Goal: Communication & Community: Answer question/provide support

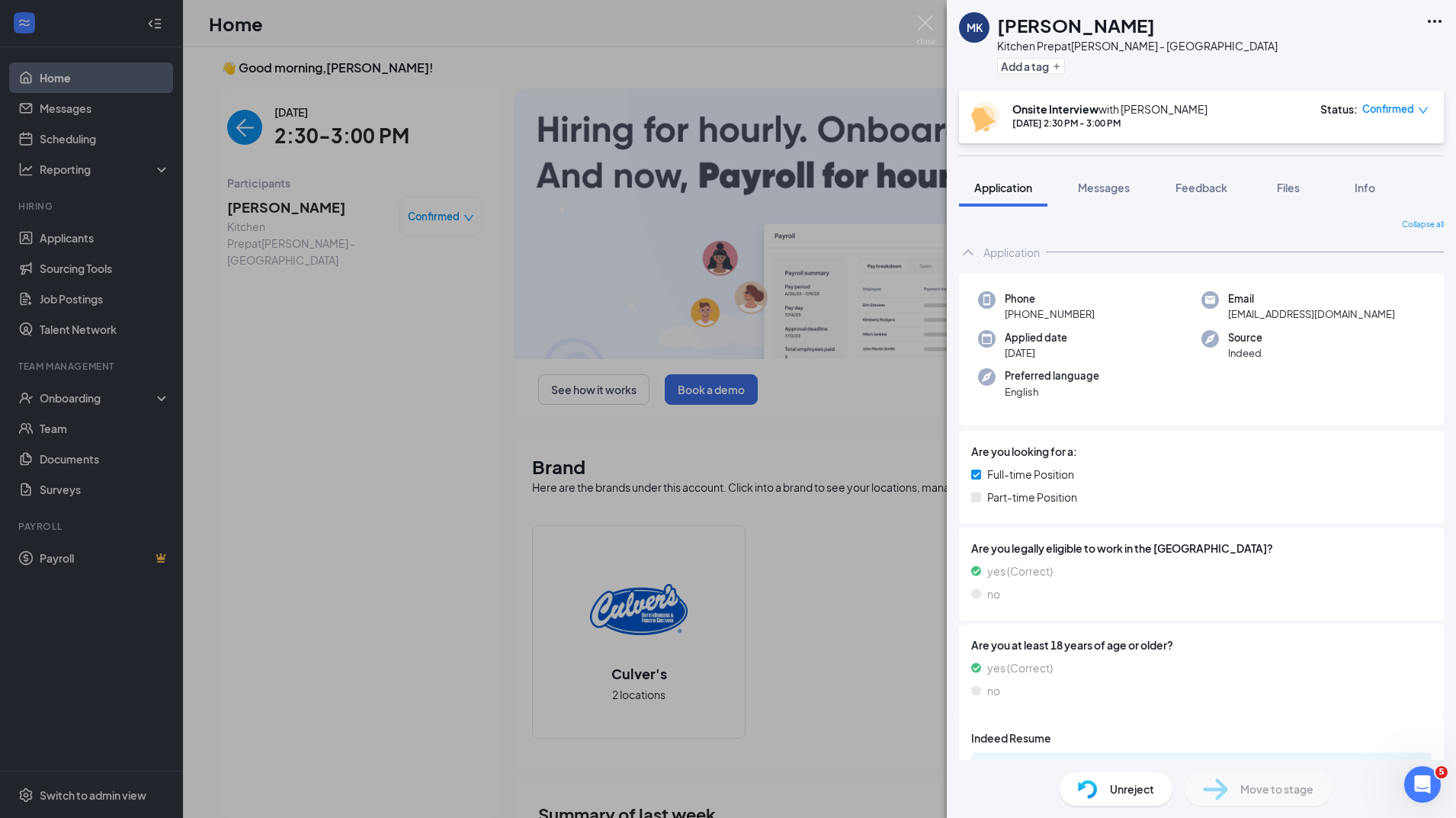
click at [241, 290] on div "MK [PERSON_NAME] Kitchen Prep at [PERSON_NAME] - [GEOGRAPHIC_DATA] Add a tag On…" at bounding box center [728, 409] width 1456 height 818
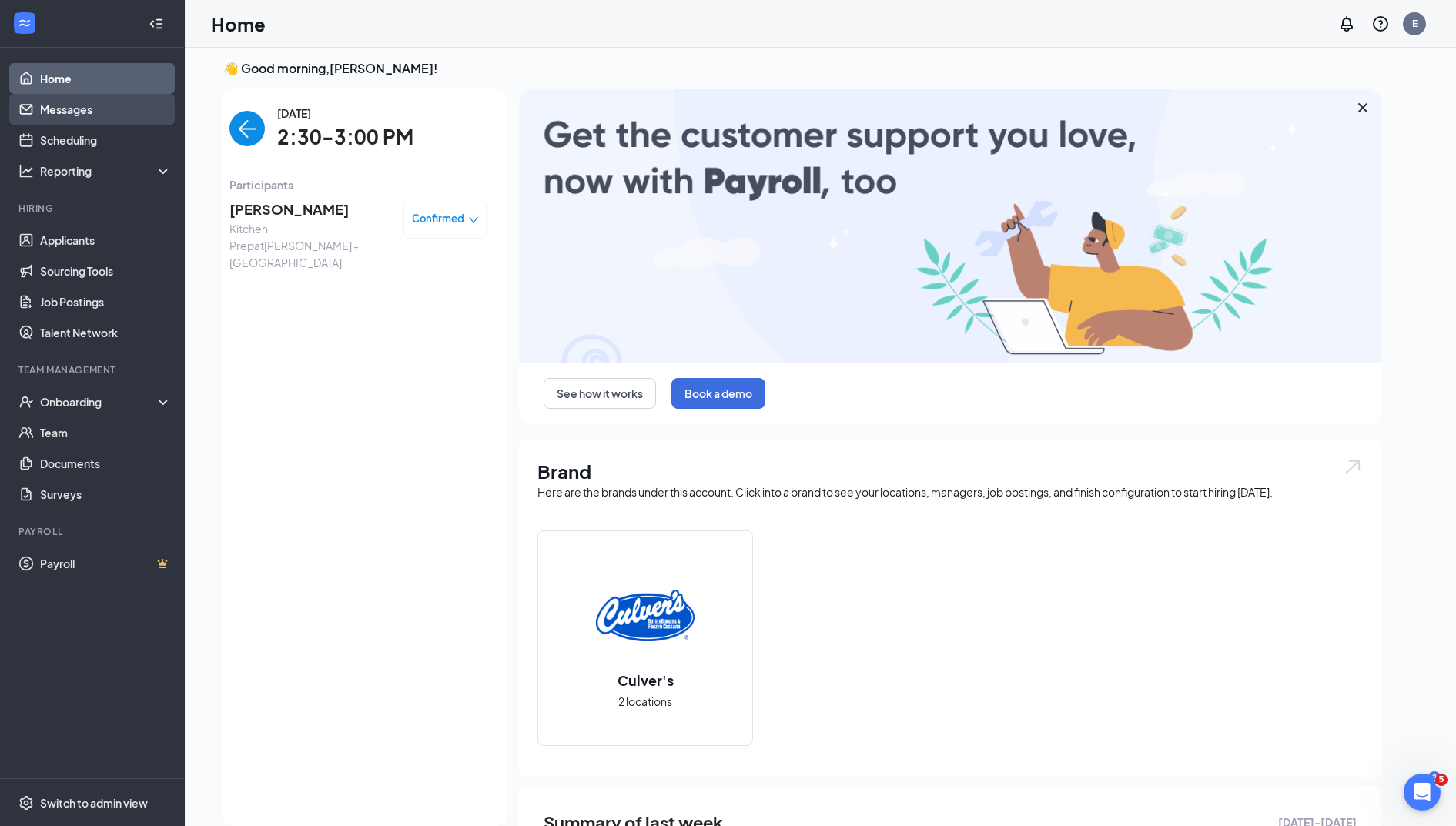
click at [103, 116] on link "Messages" at bounding box center [106, 109] width 132 height 31
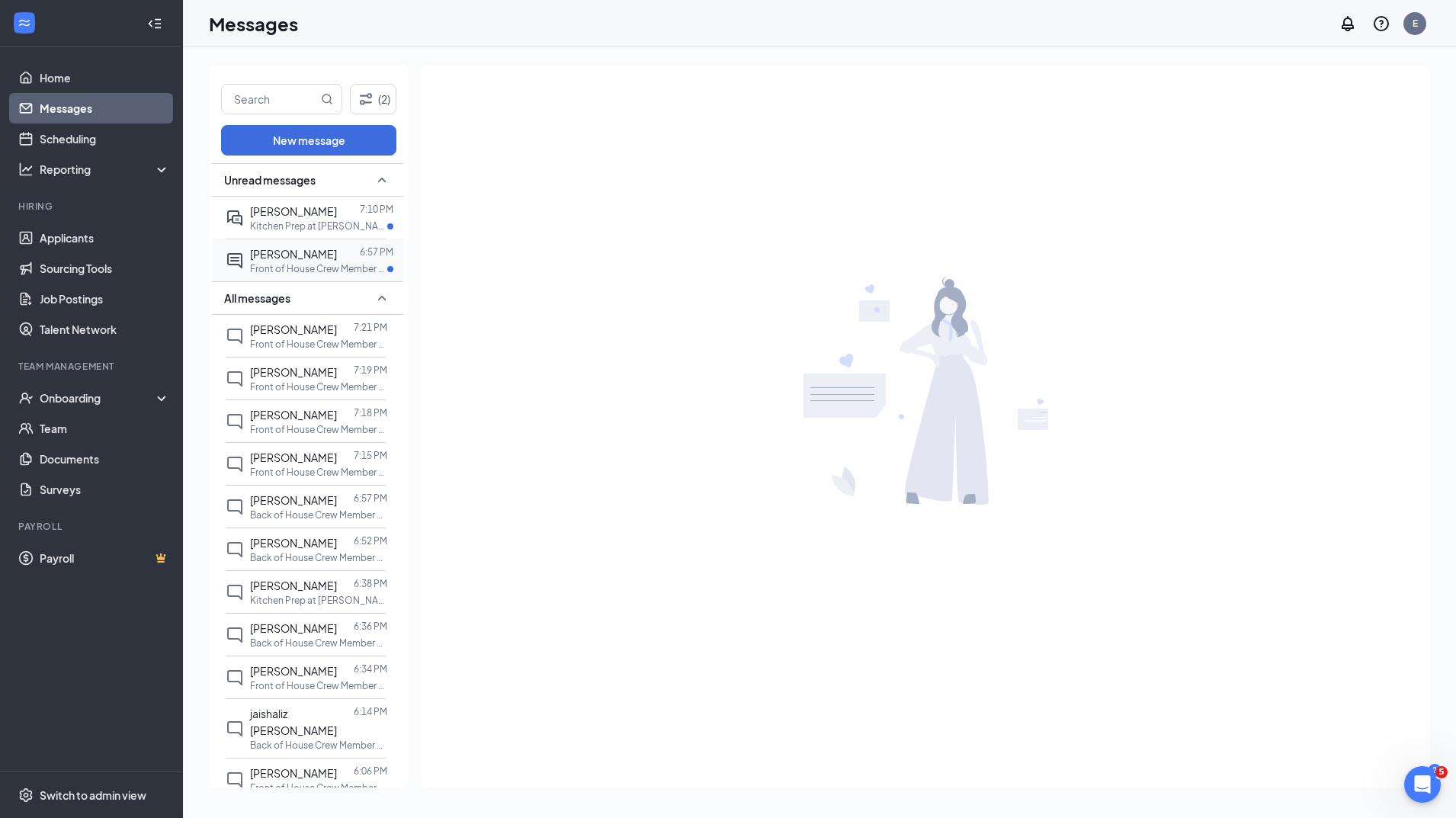
click at [292, 249] on span "[PERSON_NAME]" at bounding box center [293, 254] width 87 height 14
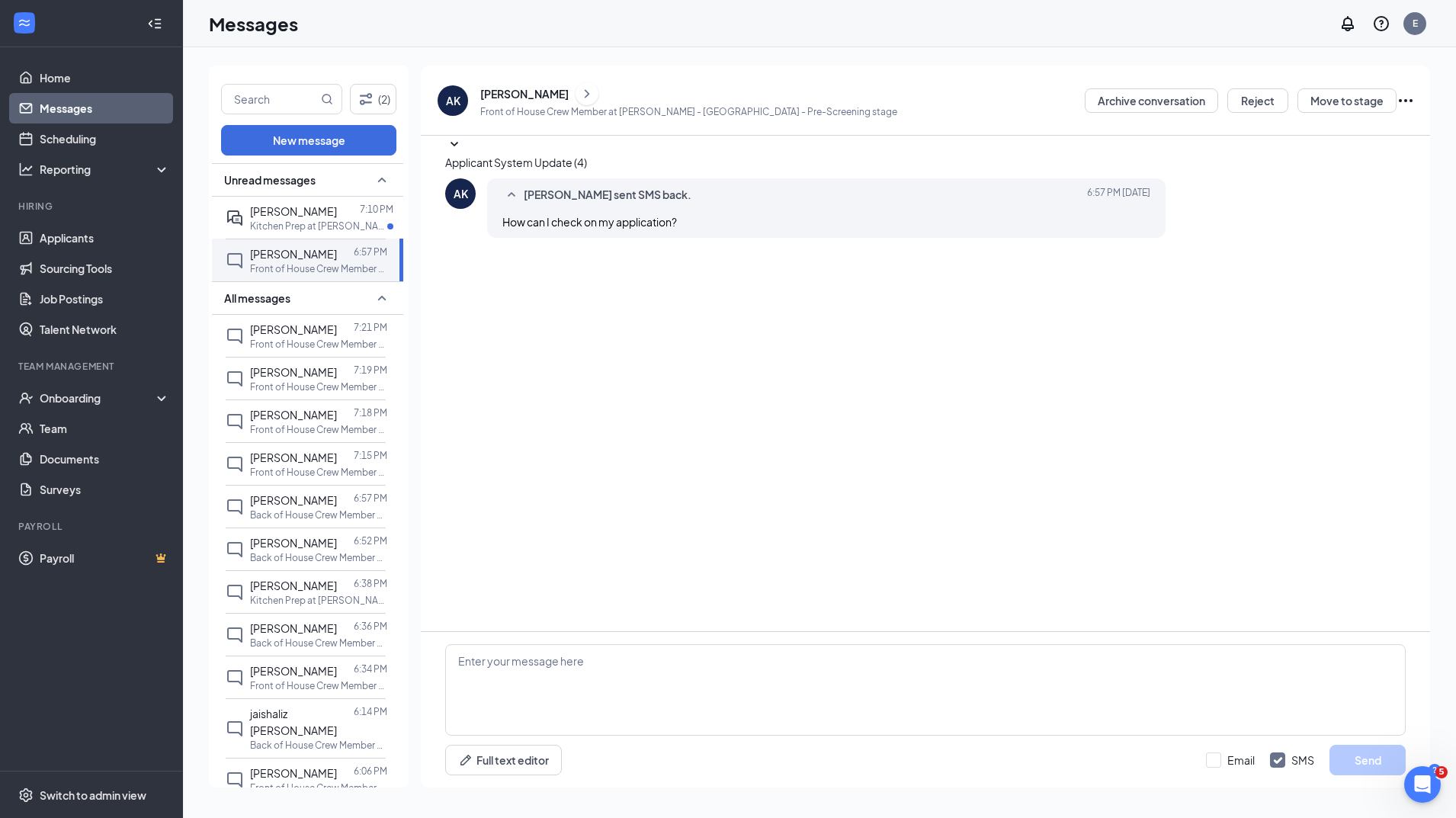
click at [494, 97] on div "[PERSON_NAME]" at bounding box center [524, 93] width 89 height 15
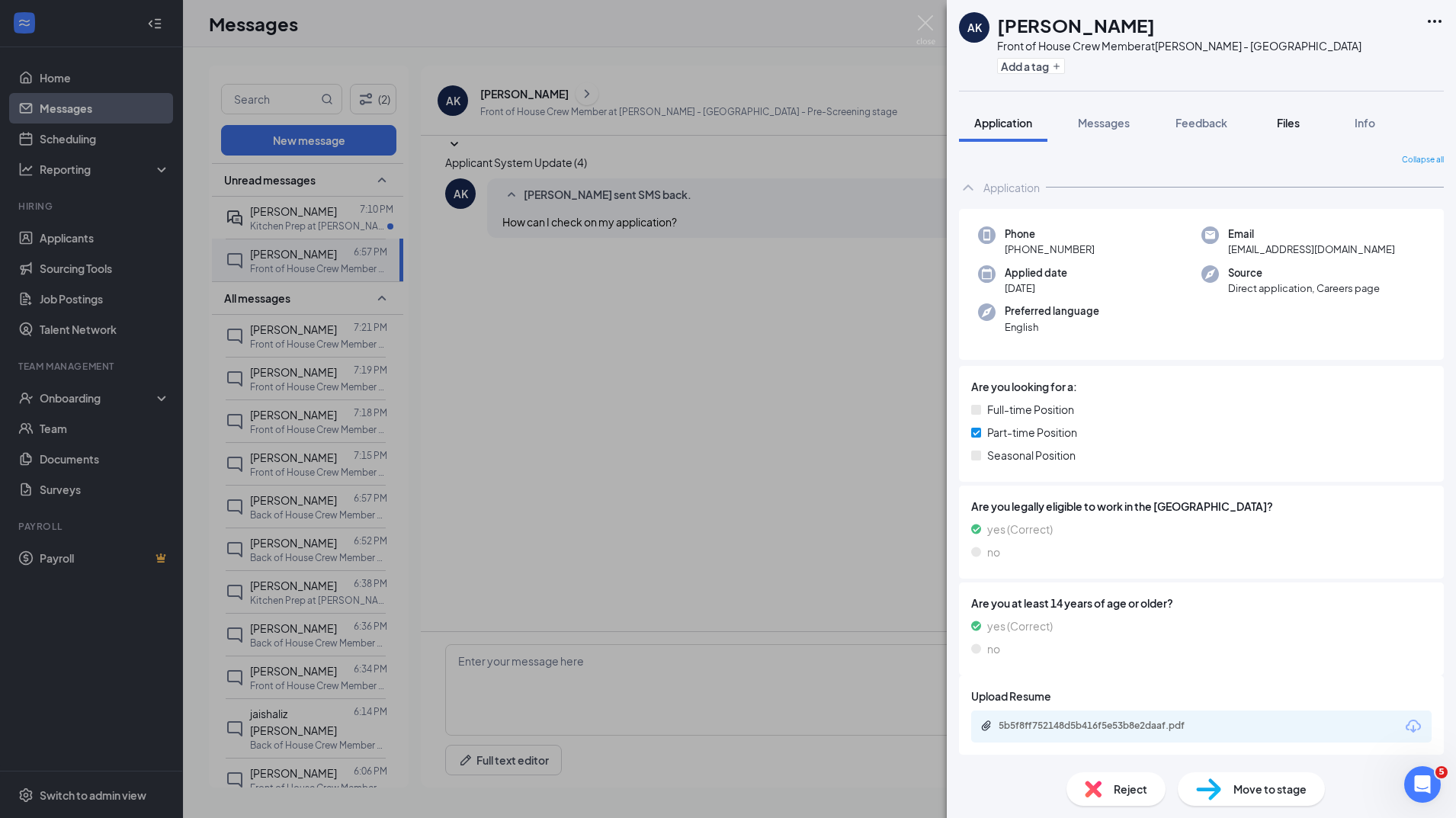
click at [1297, 130] on div "Files" at bounding box center [1288, 122] width 31 height 15
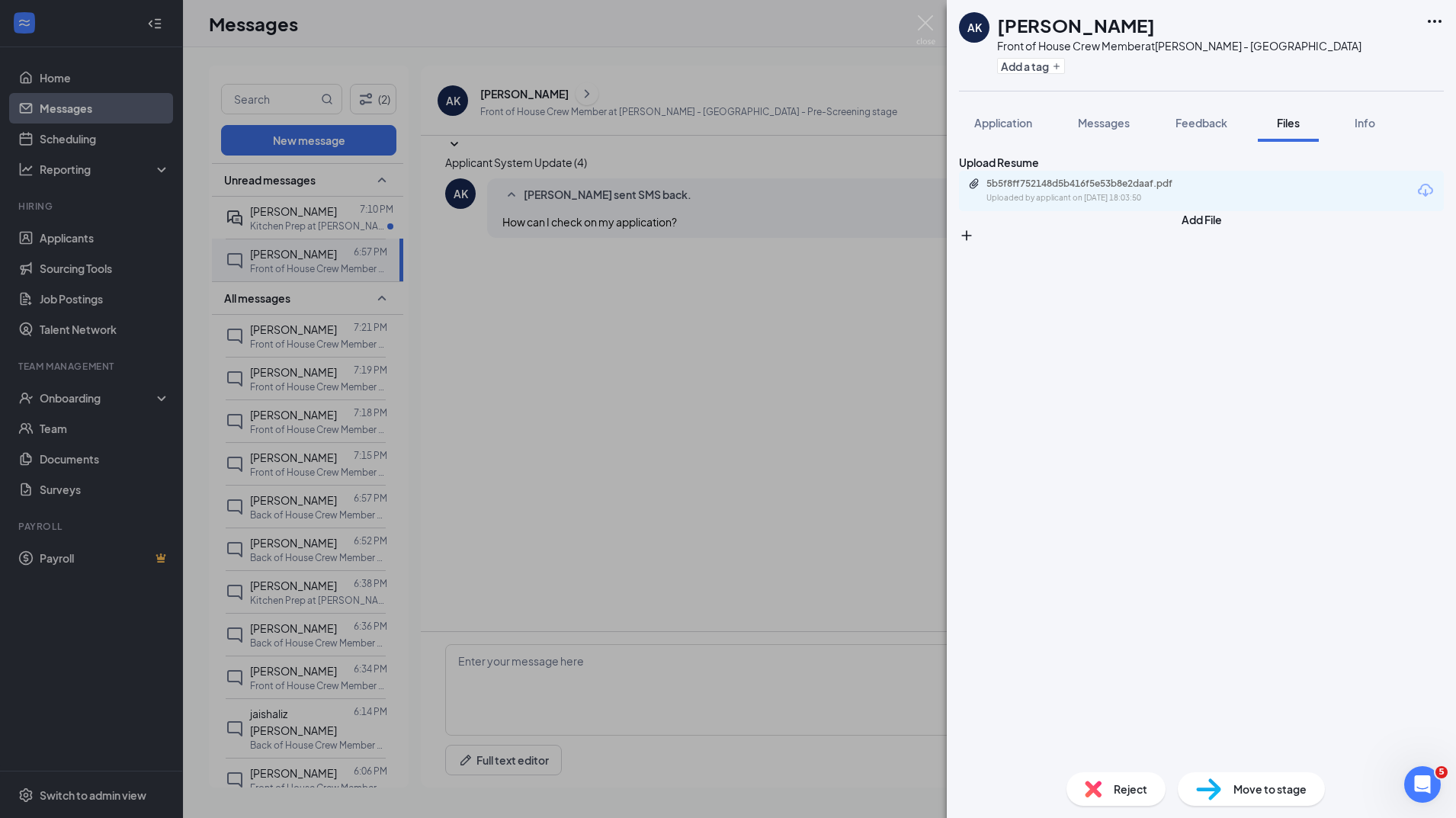
click at [1117, 190] on div "5b5f8ff752148d5b416f5e53b8e2daaf.pdf" at bounding box center [1092, 183] width 214 height 12
click at [1095, 787] on img at bounding box center [1093, 789] width 17 height 17
checkbox input "true"
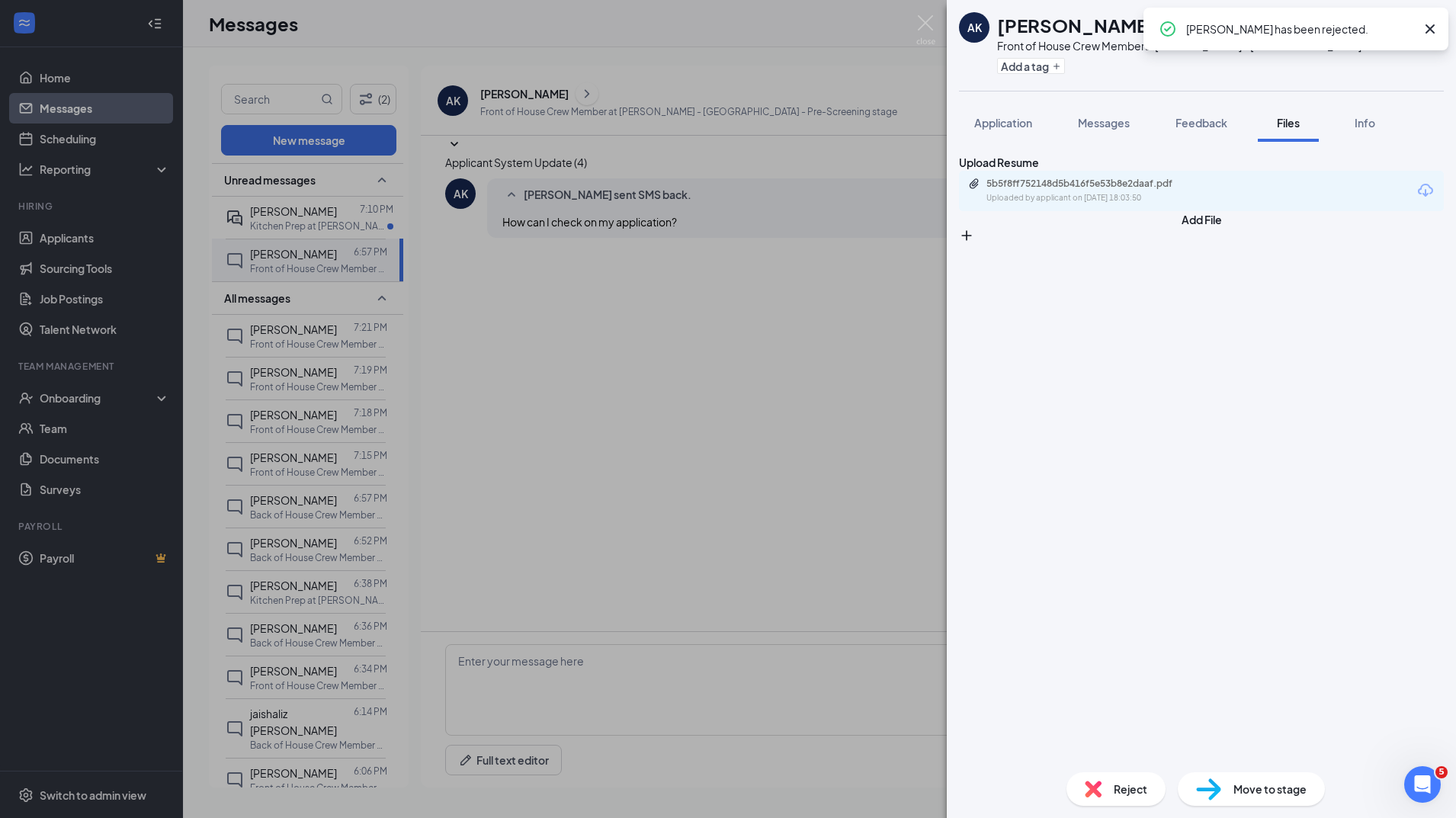
click at [1162, 63] on div "Add a tag" at bounding box center [1179, 66] width 364 height 25
click at [1426, 23] on icon "Cross" at bounding box center [1430, 29] width 19 height 19
click at [927, 19] on img at bounding box center [926, 30] width 19 height 30
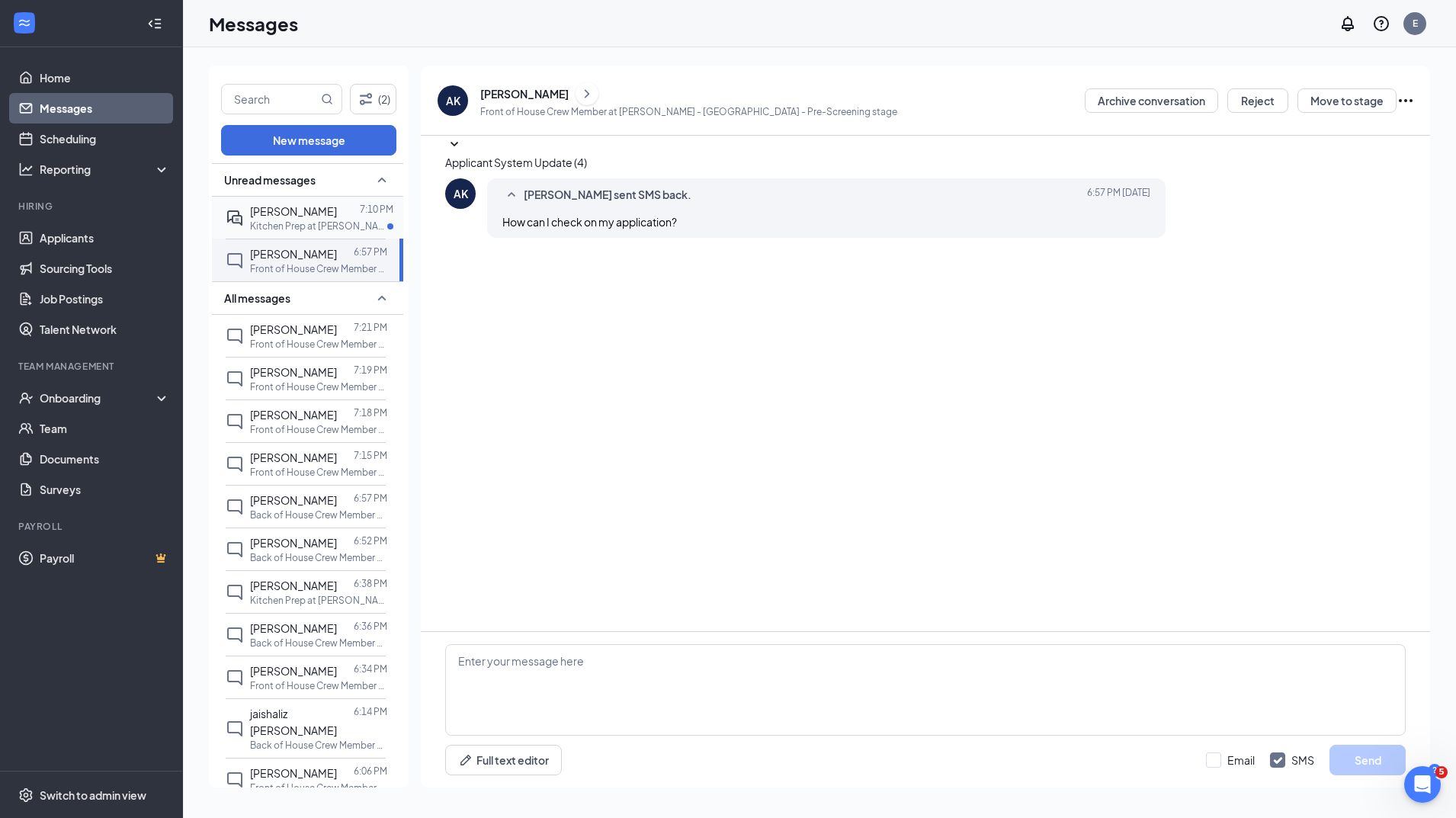
click at [270, 226] on p "Kitchen Prep at [PERSON_NAME] - [GEOGRAPHIC_DATA]" at bounding box center [318, 226] width 137 height 13
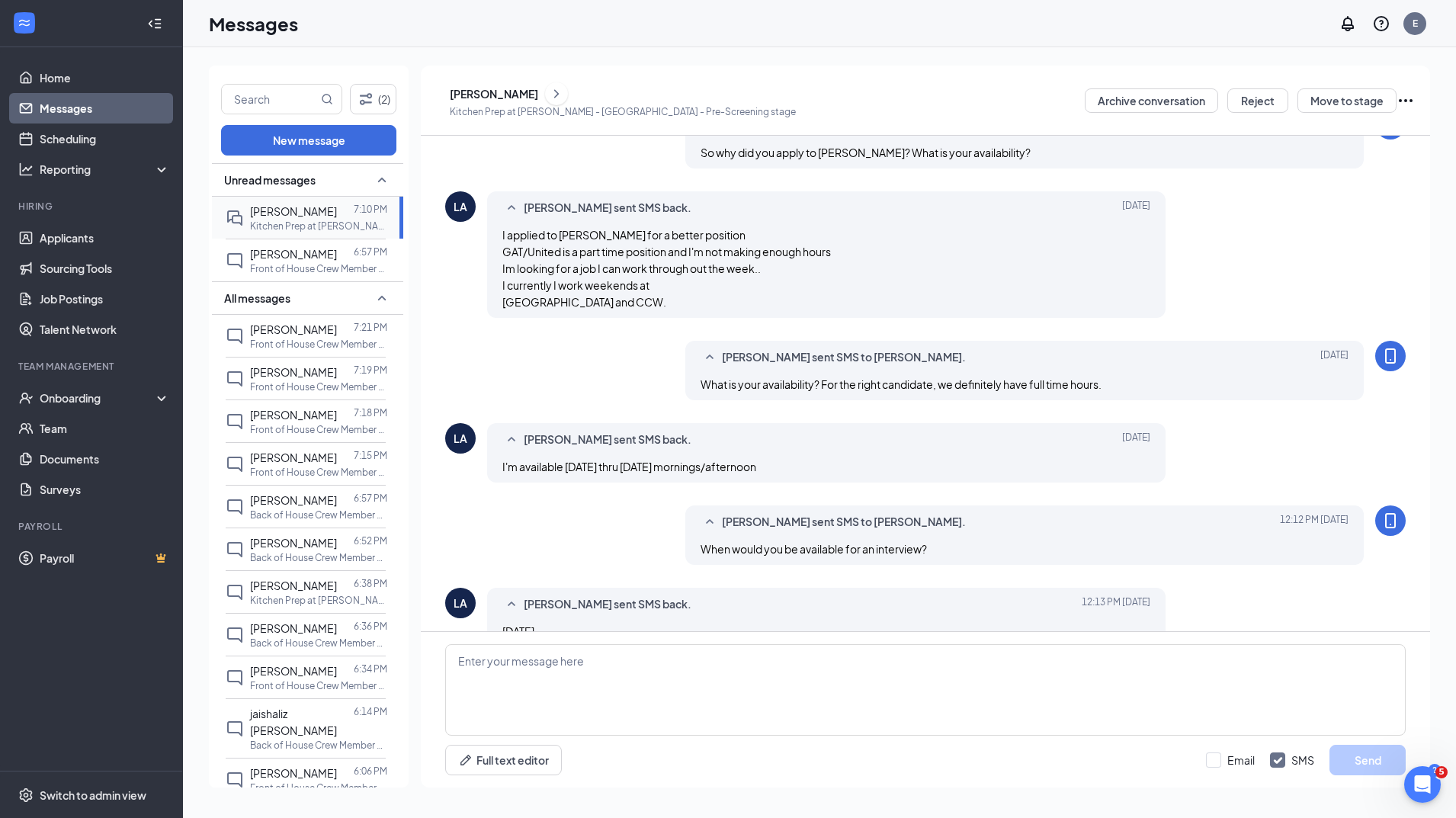
scroll to position [662, 0]
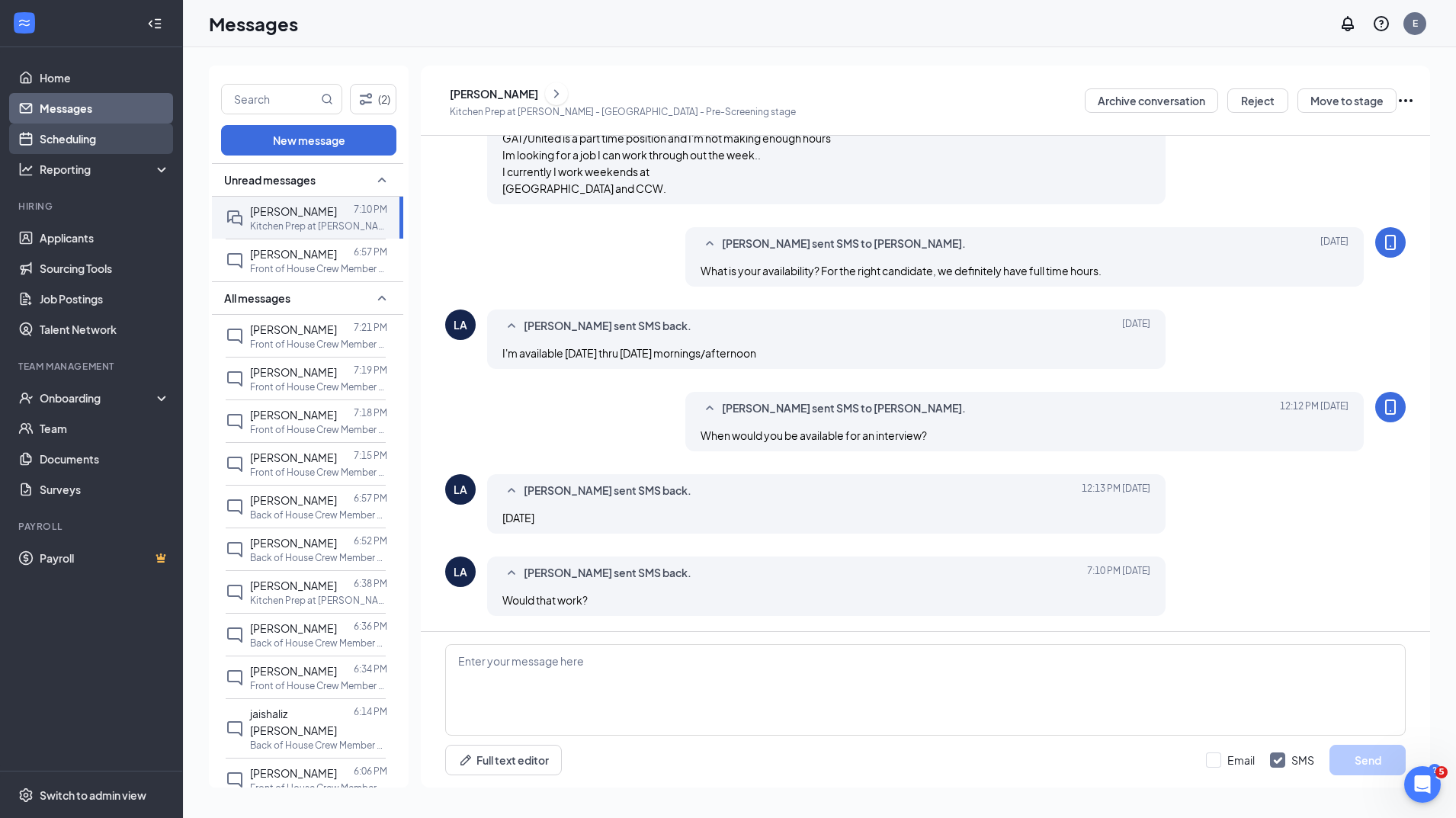
click at [90, 150] on link "Scheduling" at bounding box center [105, 139] width 130 height 31
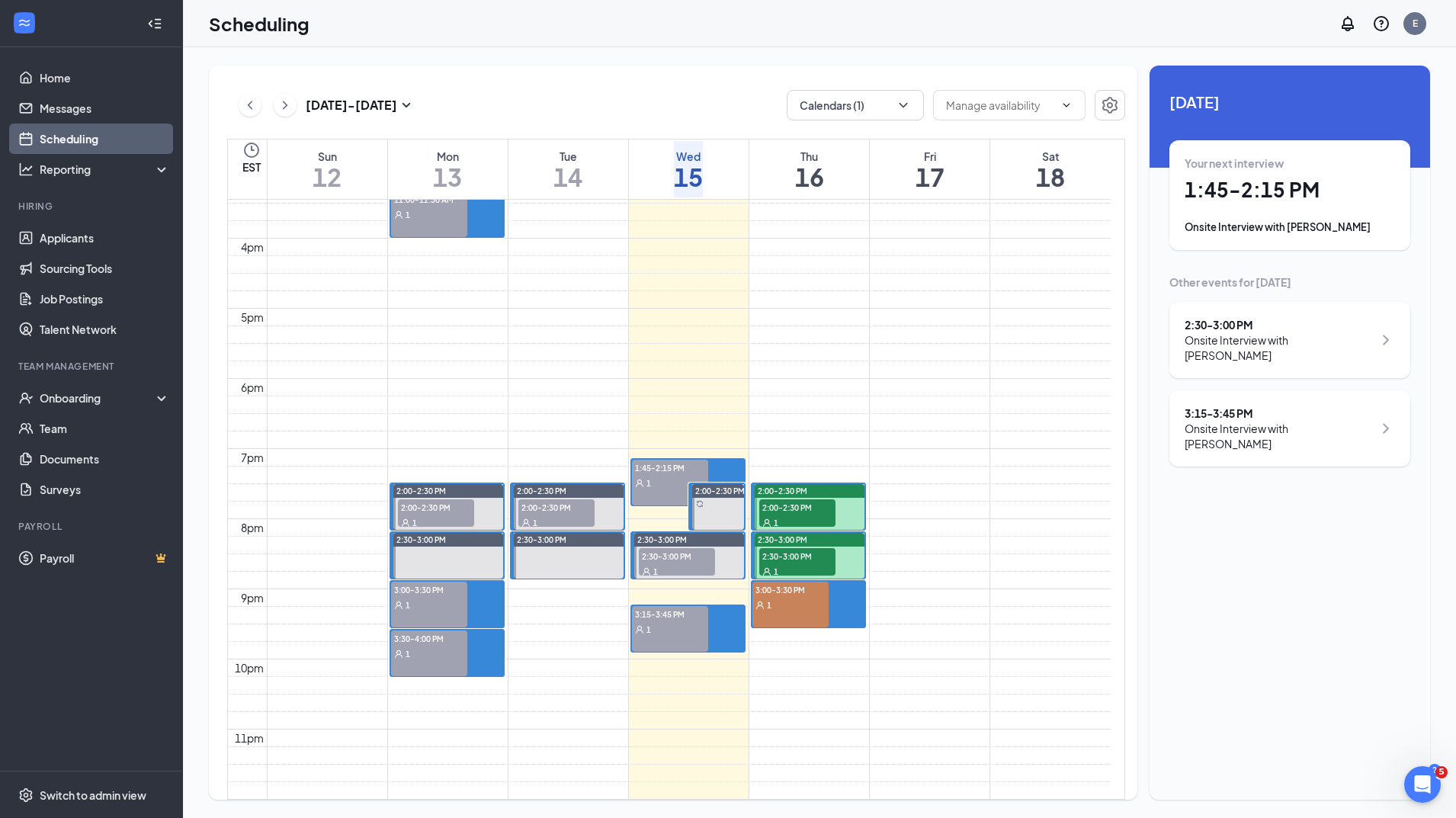
scroll to position [1201, 0]
click at [94, 106] on link "Messages" at bounding box center [105, 108] width 130 height 31
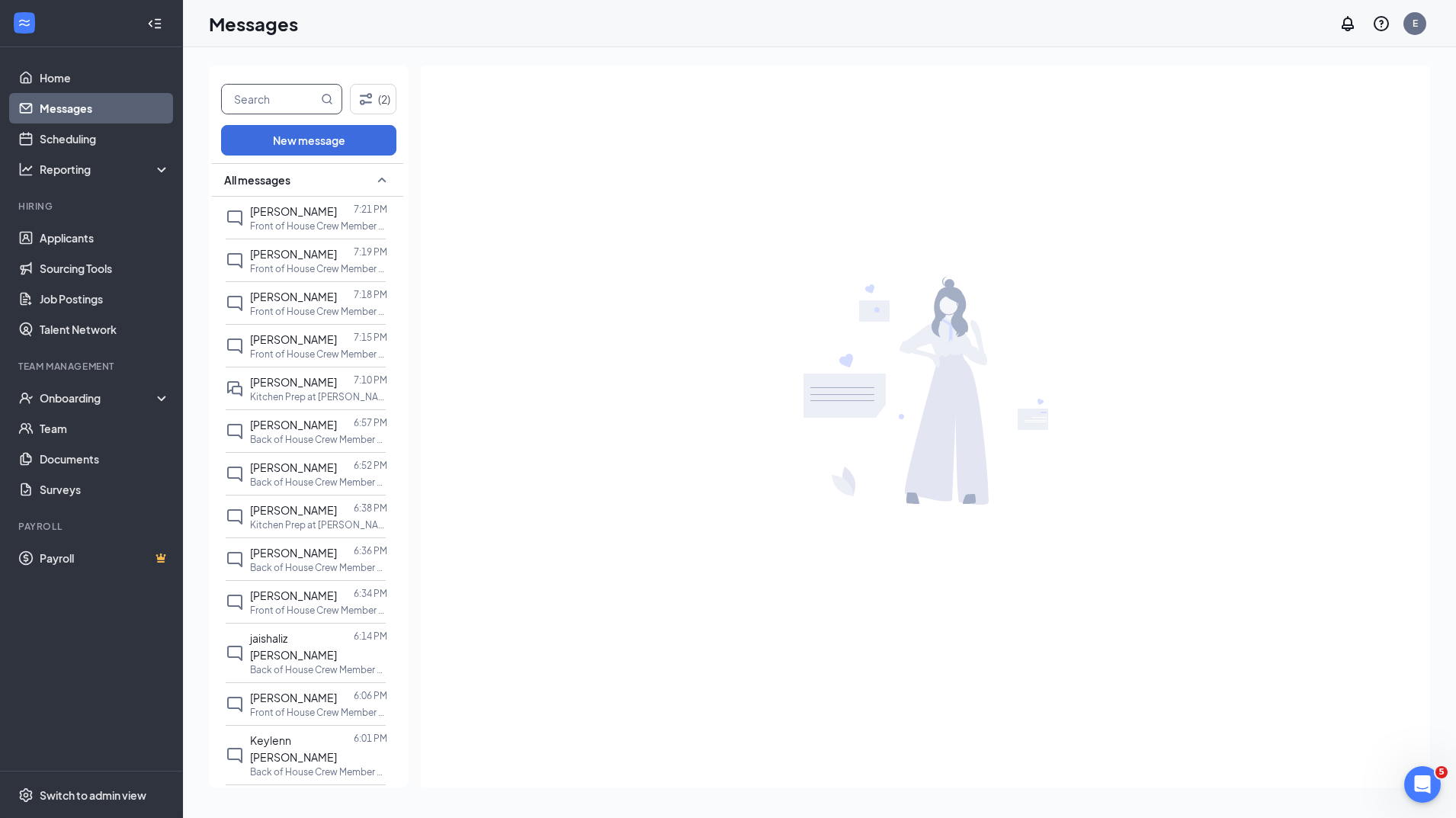
click at [302, 104] on input "text" at bounding box center [270, 98] width 96 height 29
click at [297, 394] on p "Kitchen Prep at [PERSON_NAME] - [GEOGRAPHIC_DATA]" at bounding box center [318, 397] width 137 height 13
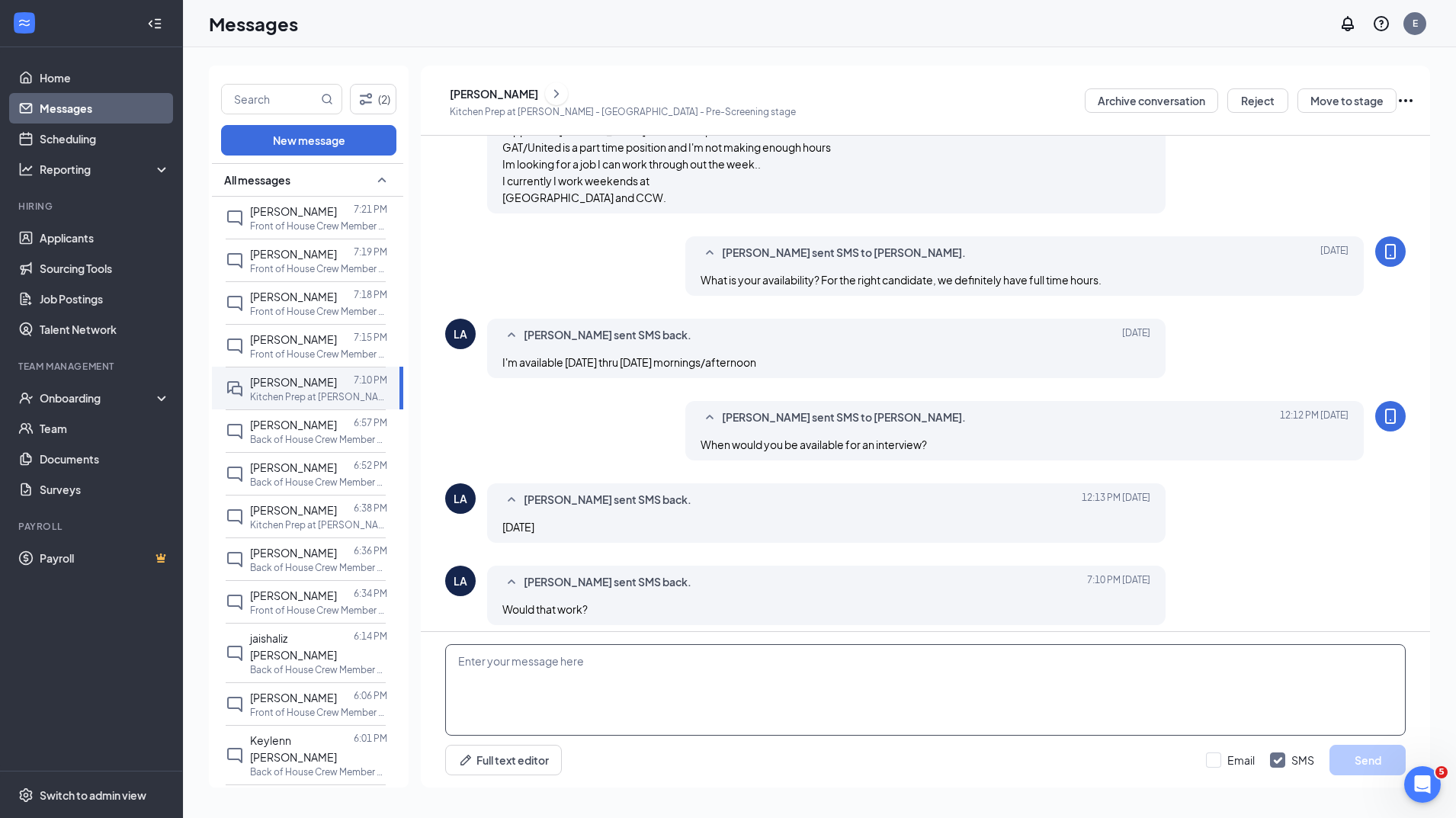
scroll to position [662, 0]
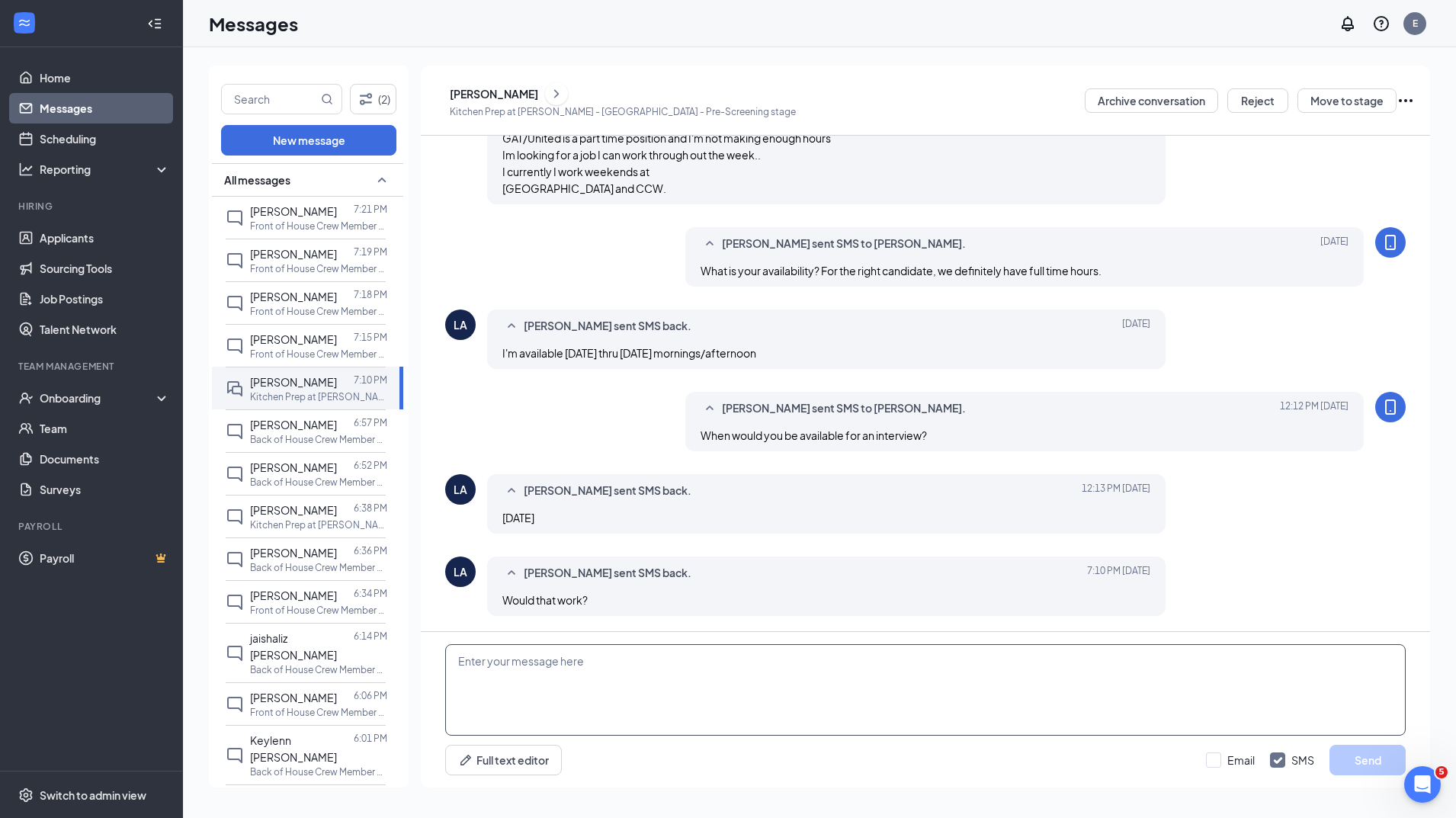
click at [661, 678] on textarea at bounding box center [925, 689] width 960 height 92
type textarea "I can do 1:30PM [DATE] if that works for you."
click at [1363, 762] on button "Send" at bounding box center [1367, 760] width 76 height 31
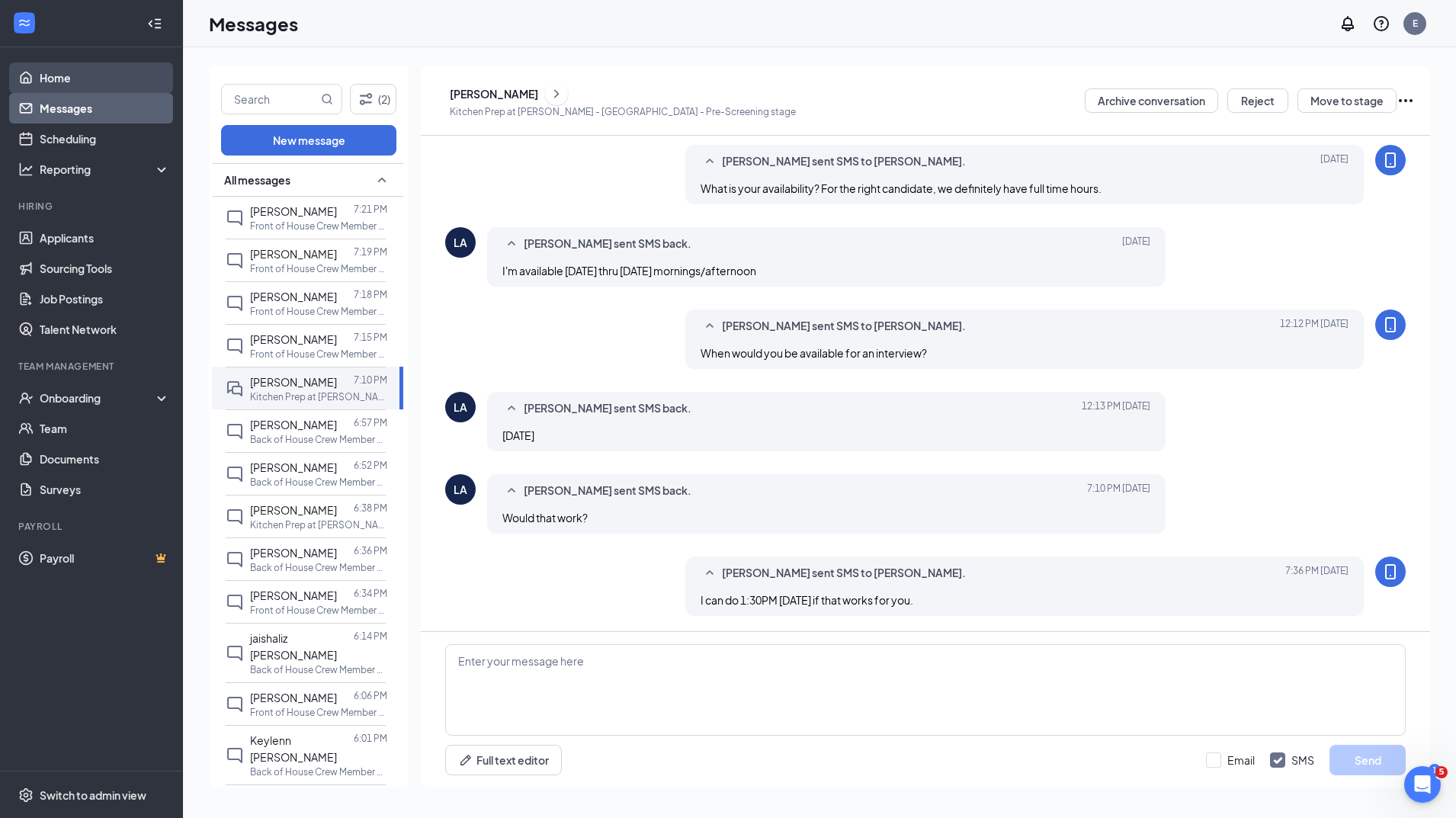
click at [56, 84] on link "Home" at bounding box center [105, 78] width 130 height 31
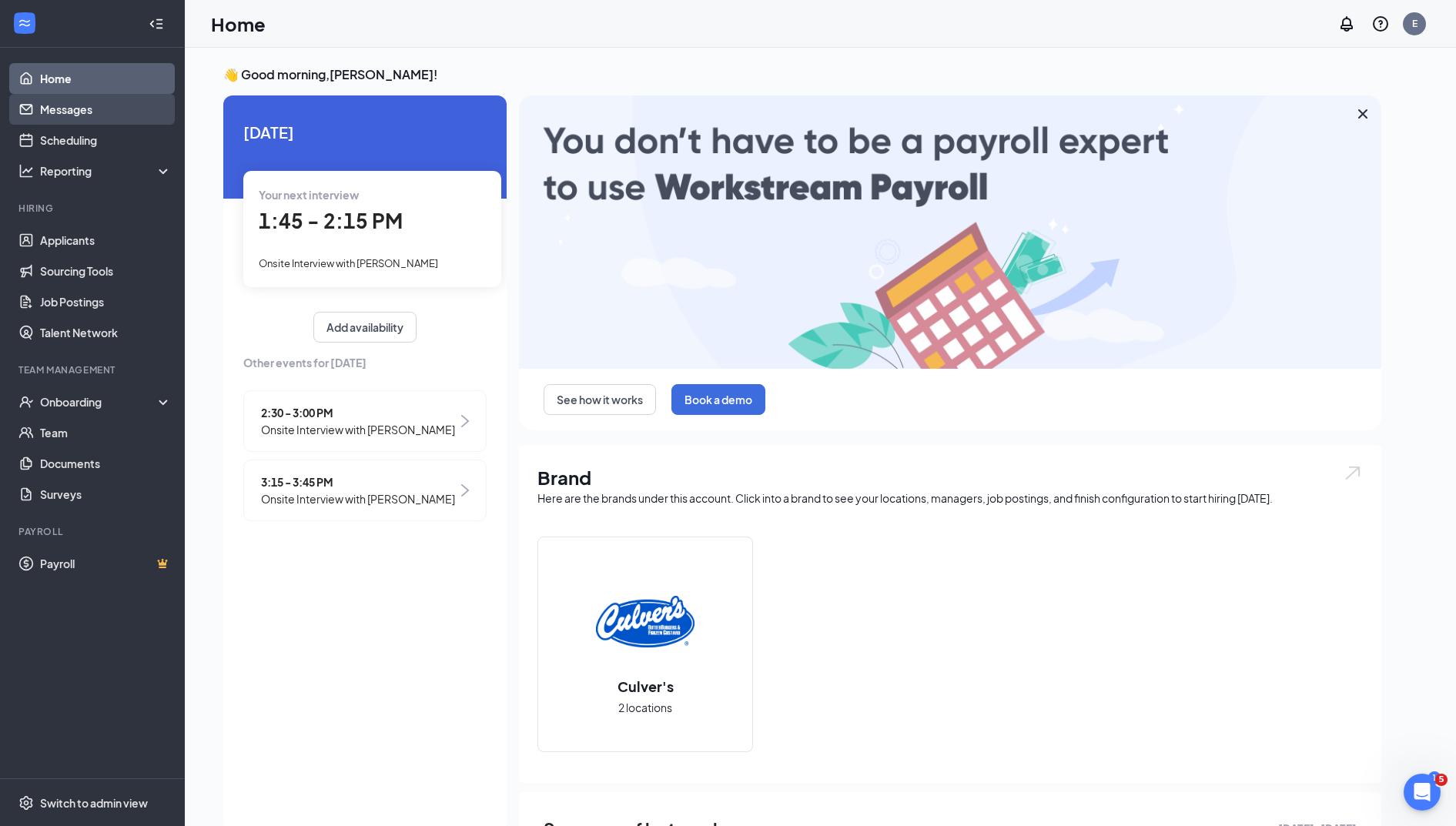
click at [67, 111] on link "Messages" at bounding box center [106, 109] width 132 height 31
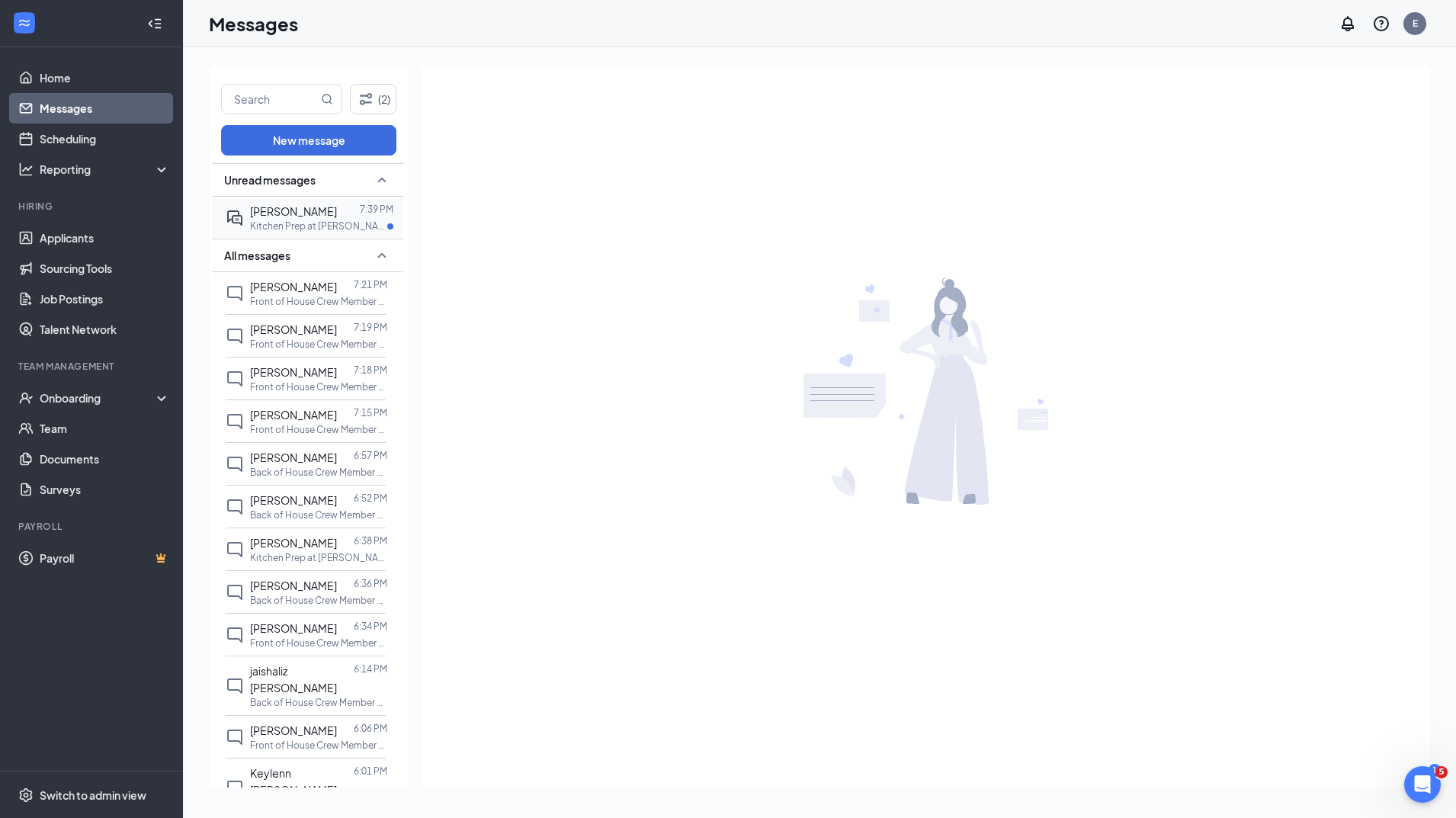
click at [325, 219] on p "Kitchen Prep at [PERSON_NAME] - [GEOGRAPHIC_DATA]" at bounding box center [318, 226] width 137 height 13
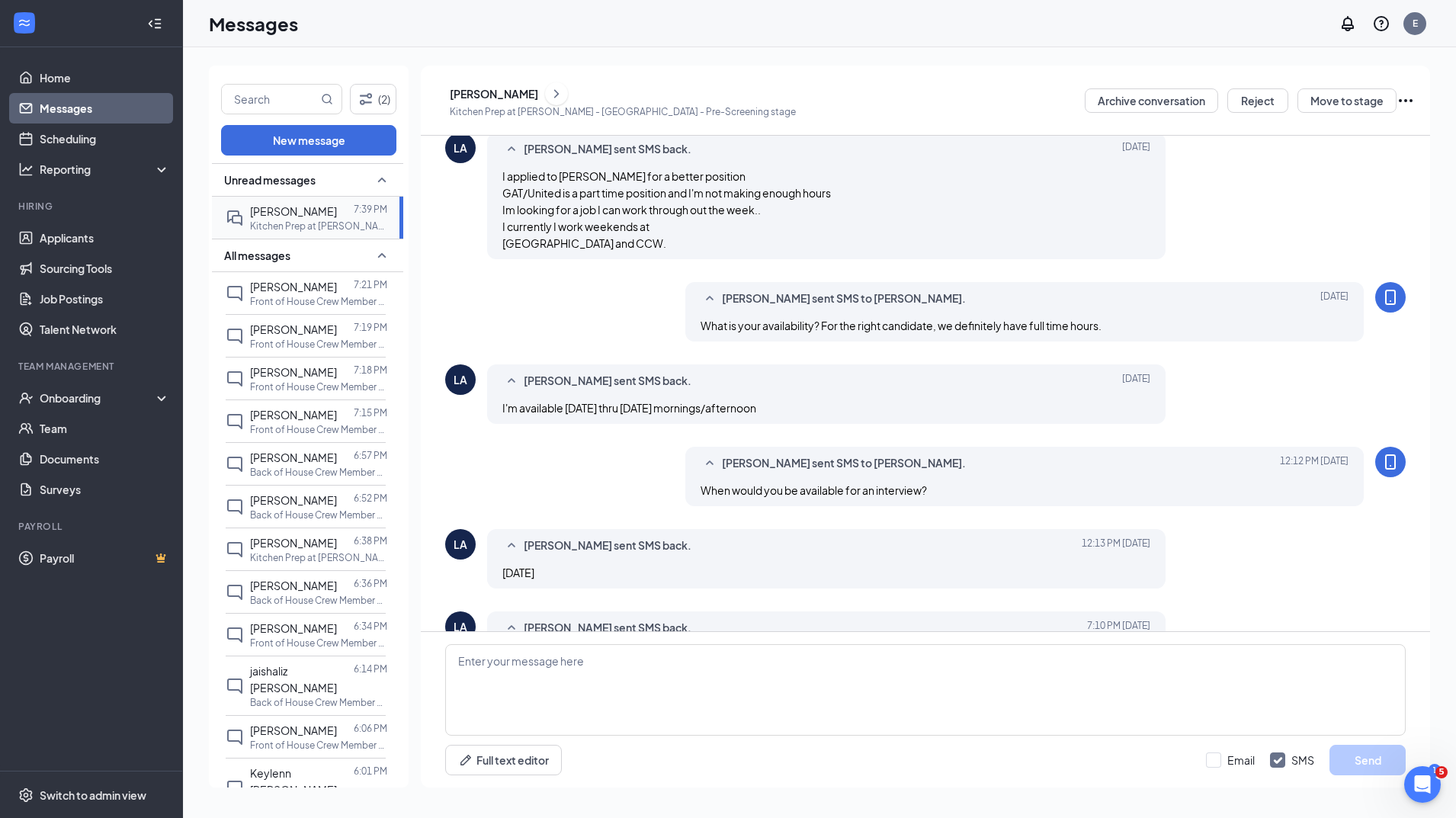
scroll to position [511, 0]
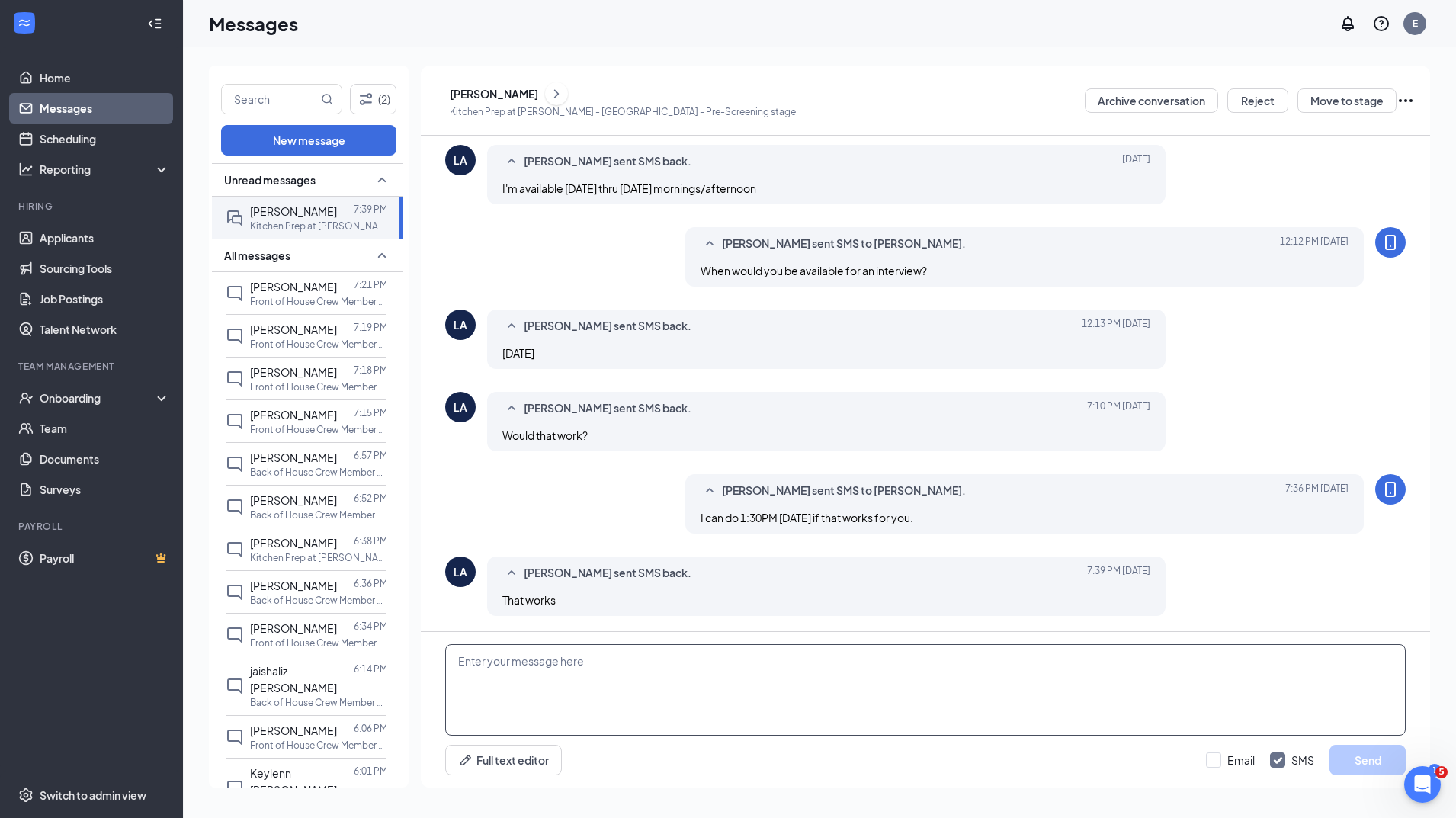
click at [564, 672] on textarea at bounding box center [925, 689] width 960 height 92
type textarea "Great. See you [DATE] at 1:30."
click at [1336, 762] on button "Send" at bounding box center [1367, 760] width 76 height 31
